Goal: Task Accomplishment & Management: Manage account settings

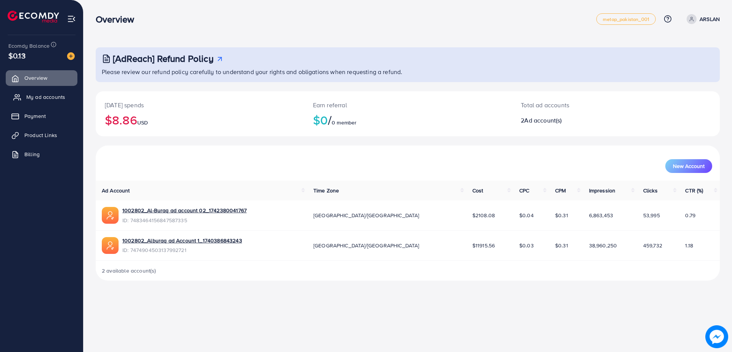
click at [61, 100] on span "My ad accounts" at bounding box center [45, 97] width 39 height 8
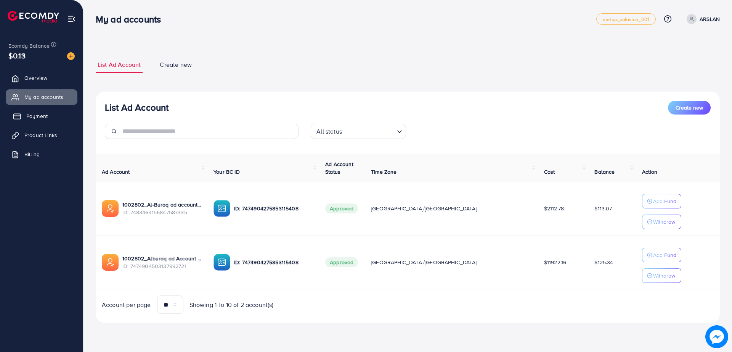
click at [46, 117] on span "Payment" at bounding box center [36, 116] width 21 height 8
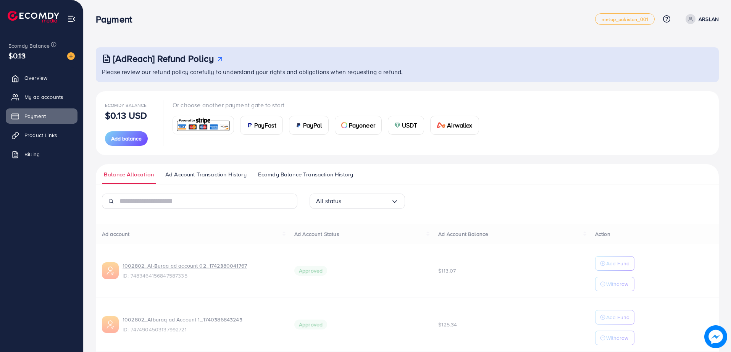
drag, startPoint x: 46, startPoint y: 117, endPoint x: 186, endPoint y: 85, distance: 144.0
click at [186, 85] on div "[AdReach] Refund Policy Please review our refund policy carefully to understand…" at bounding box center [407, 209] width 623 height 324
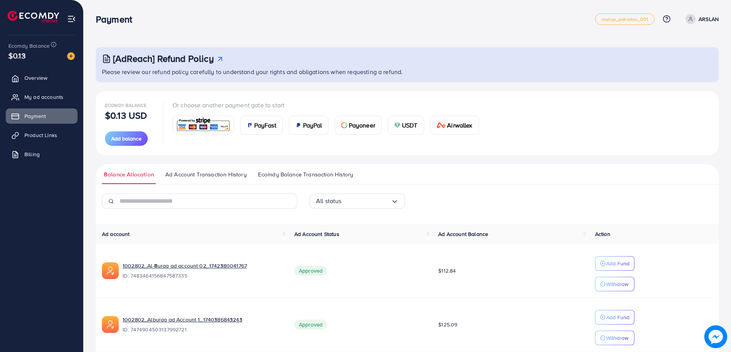
scroll to position [32, 0]
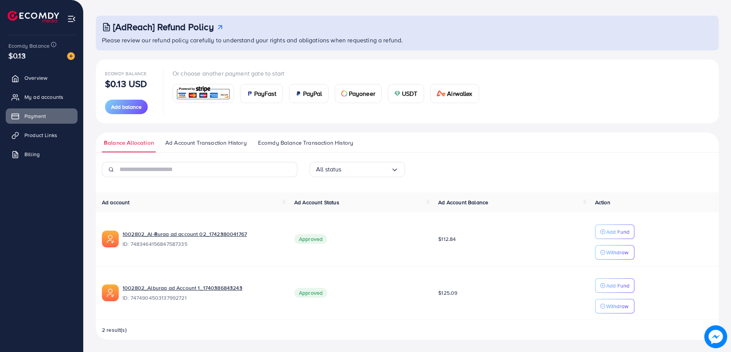
click at [208, 142] on span "Ad Account Transaction History" at bounding box center [205, 142] width 81 height 8
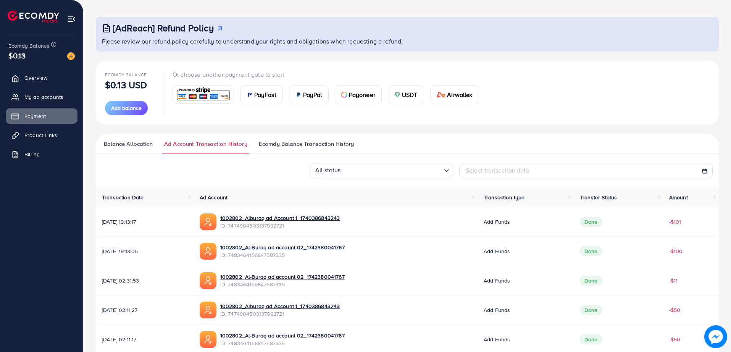
scroll to position [64, 0]
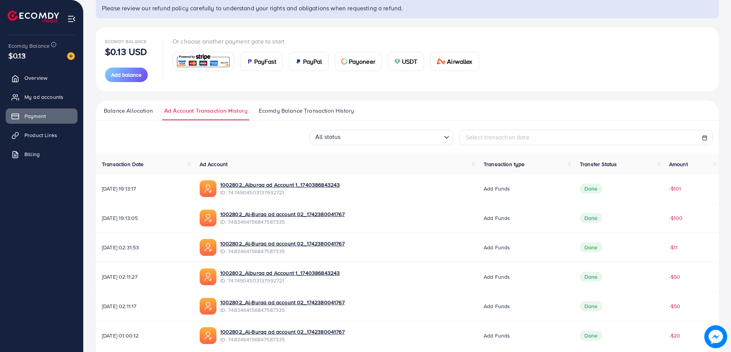
click at [288, 111] on span "Ecomdy Balance Transaction History" at bounding box center [306, 110] width 95 height 8
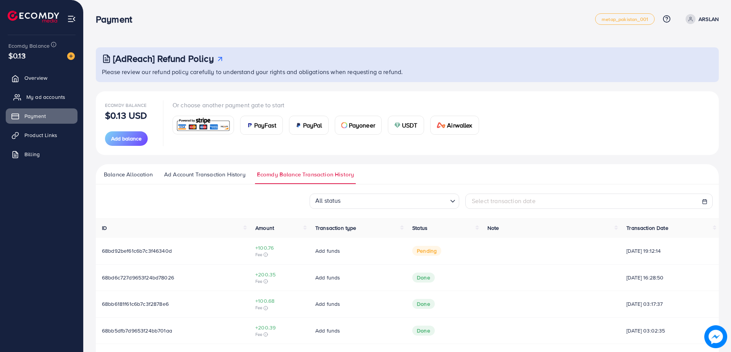
click at [45, 90] on link "My ad accounts" at bounding box center [42, 96] width 72 height 15
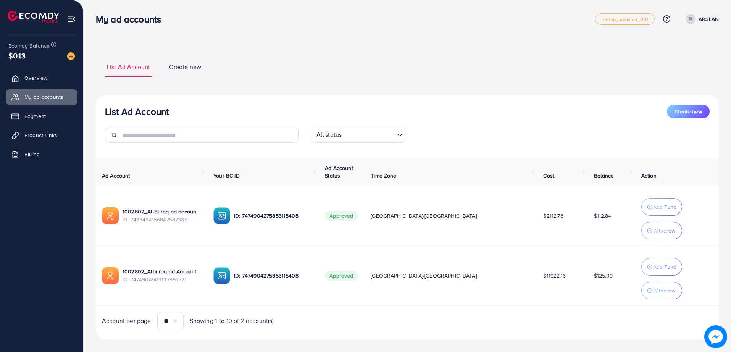
drag, startPoint x: 331, startPoint y: 76, endPoint x: 307, endPoint y: 76, distance: 24.0
click at [307, 76] on ul "List Ad Account Create new" at bounding box center [407, 66] width 623 height 21
click at [714, 12] on div "My ad accounts metap_pakistan_001 Help Center Contact Support Plans and Pricing…" at bounding box center [407, 18] width 623 height 21
click at [712, 19] on p "ARSLAN" at bounding box center [708, 18] width 20 height 9
click at [691, 42] on link "Profile" at bounding box center [681, 45] width 72 height 17
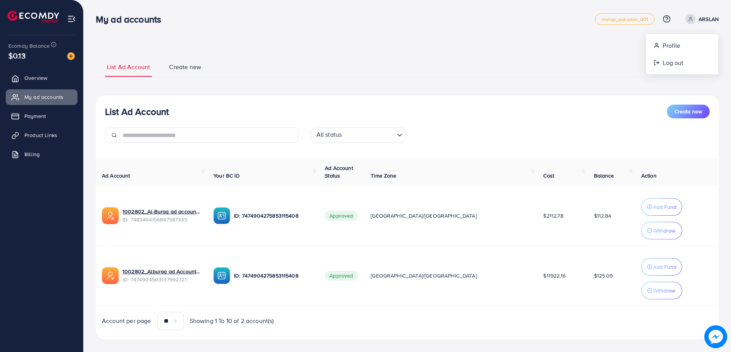
select select "********"
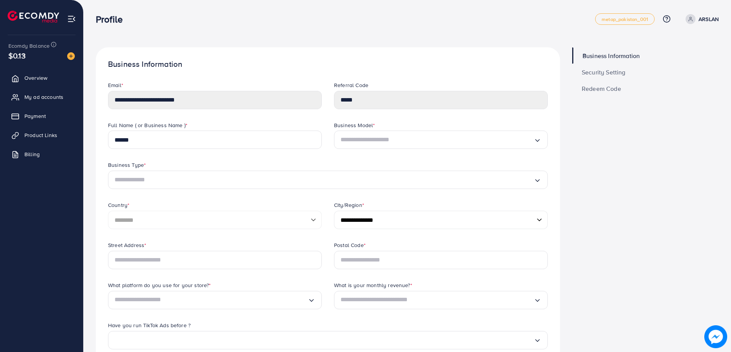
drag, startPoint x: 214, startPoint y: 228, endPoint x: 134, endPoint y: 206, distance: 83.0
click at [134, 206] on div "Country *" at bounding box center [215, 206] width 214 height 10
click at [36, 102] on link "My ad accounts" at bounding box center [42, 96] width 72 height 15
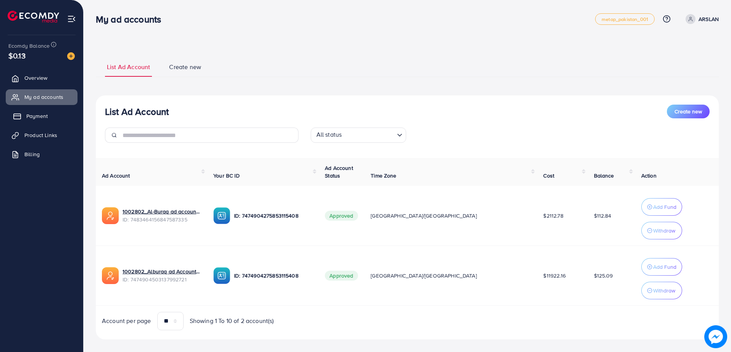
click at [56, 121] on link "Payment" at bounding box center [42, 115] width 72 height 15
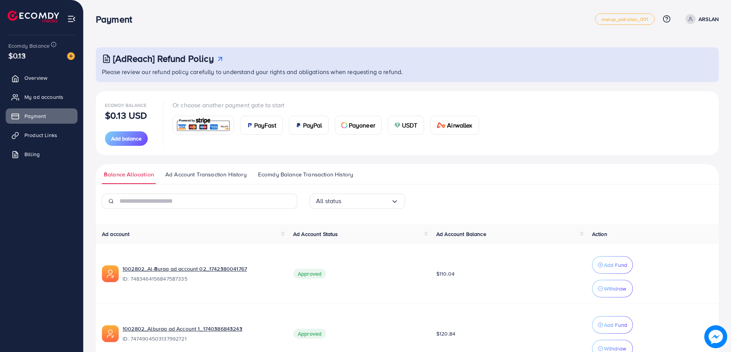
click at [291, 175] on span "Ecomdy Balance Transaction History" at bounding box center [305, 174] width 95 height 8
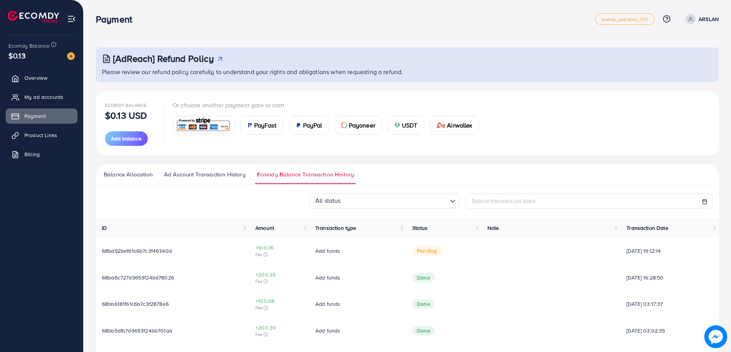
drag, startPoint x: 247, startPoint y: 69, endPoint x: 227, endPoint y: 35, distance: 39.3
